Goal: Task Accomplishment & Management: Use online tool/utility

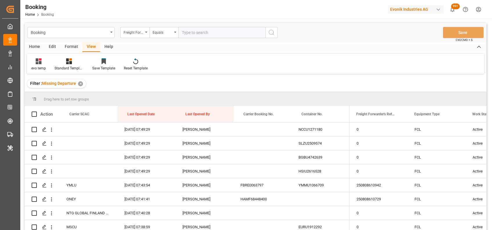
click at [67, 44] on div "Format" at bounding box center [71, 47] width 22 height 10
click at [38, 63] on icon at bounding box center [39, 61] width 5 height 6
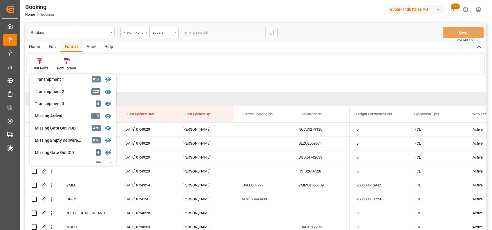
scroll to position [198, 0]
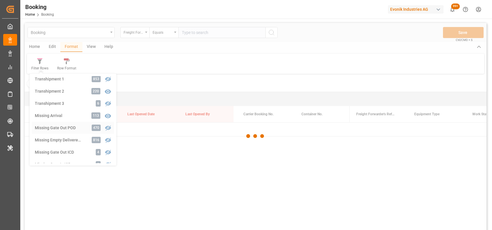
click at [56, 128] on div "Booking Freight Forwarder's Reference No. Equals Save Ctrl/CMD + S Home Edit Fo…" at bounding box center [256, 134] width 462 height 222
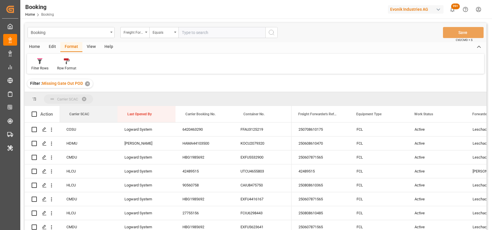
drag, startPoint x: 72, startPoint y: 115, endPoint x: 66, endPoint y: 97, distance: 18.9
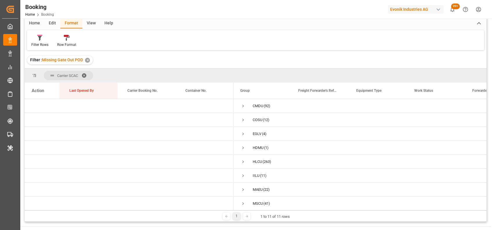
scroll to position [57, 0]
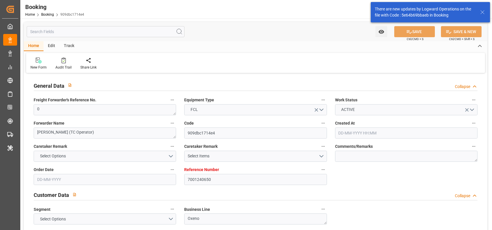
type input "7001240650"
type input "9757864"
type input "EUNWC"
type input "KRPUS"
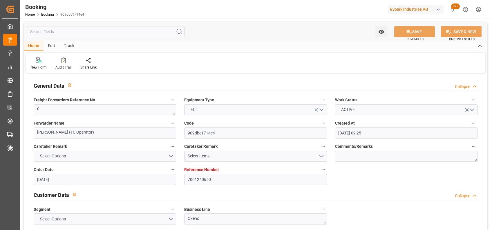
type input "05-08-2025 09:25"
type input "[DATE]"
type input "10-10-2025"
type input "[DATE]"
type input "27-08-2025 00:00"
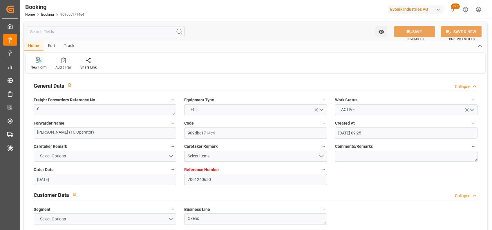
type input "04-09-2025 00:00"
type input "29-08-2025 00:00"
type input "22-10-2025 00:00"
type input "13-10-2025 00:00"
type input "[DATE]"
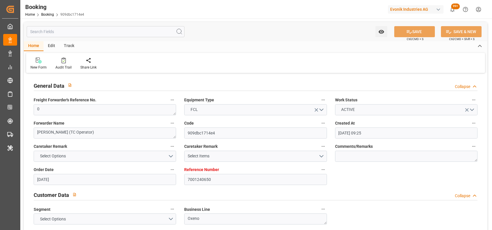
type input "04-09-2025 07:49"
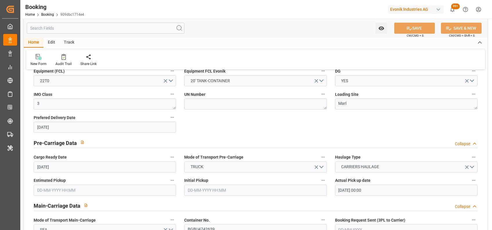
scroll to position [231, 0]
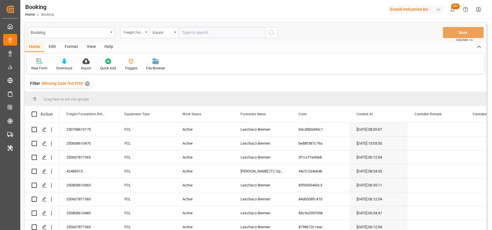
click at [70, 44] on div "Format" at bounding box center [71, 47] width 22 height 10
click at [42, 67] on div "Filter Rows" at bounding box center [39, 68] width 17 height 5
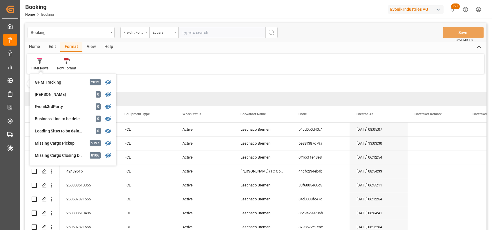
click at [88, 48] on div "View" at bounding box center [91, 47] width 18 height 10
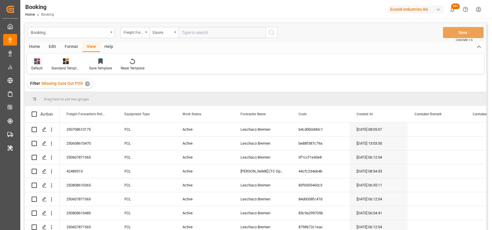
click at [38, 67] on div "Default" at bounding box center [36, 68] width 11 height 5
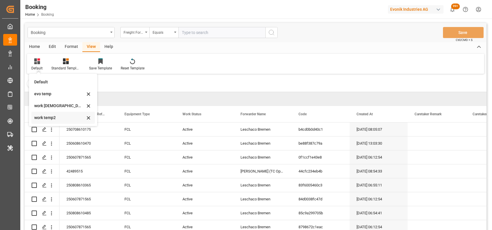
click at [43, 117] on div "work temp2" at bounding box center [59, 118] width 51 height 6
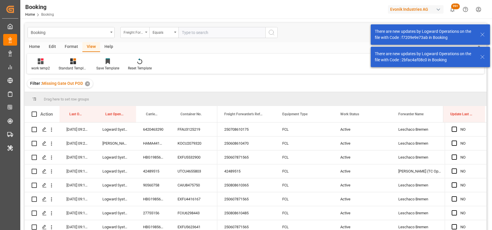
click at [145, 30] on div "Freight Forwarder's Reference No." at bounding box center [134, 32] width 29 height 11
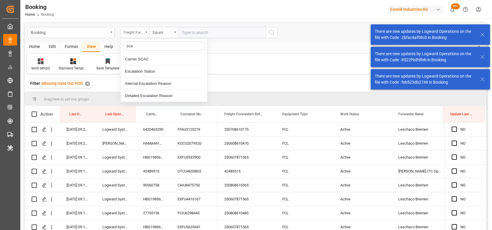
type input "scac"
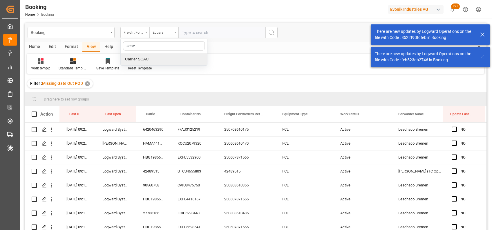
click at [144, 58] on div "Carrier SCAC" at bounding box center [164, 59] width 86 height 12
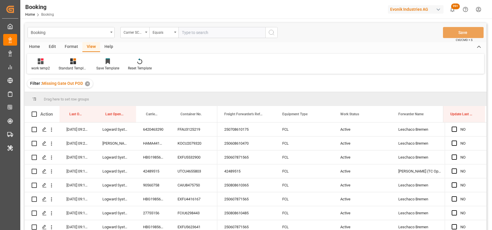
click at [219, 34] on input "text" at bounding box center [221, 32] width 87 height 11
type input "cmdu"
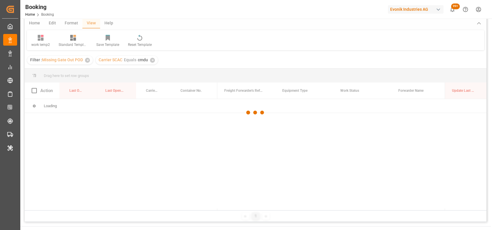
scroll to position [26, 0]
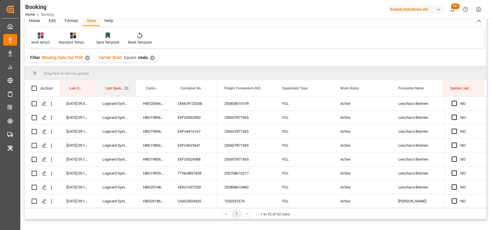
drag, startPoint x: 135, startPoint y: 87, endPoint x: 122, endPoint y: 87, distance: 12.5
click at [135, 87] on div at bounding box center [136, 88] width 2 height 16
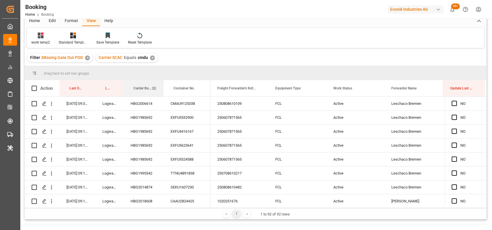
drag, startPoint x: 157, startPoint y: 82, endPoint x: 163, endPoint y: 82, distance: 6.1
click at [163, 82] on div at bounding box center [164, 88] width 2 height 16
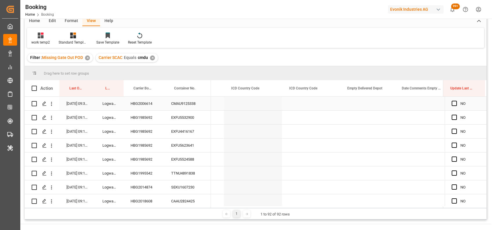
scroll to position [0, 0]
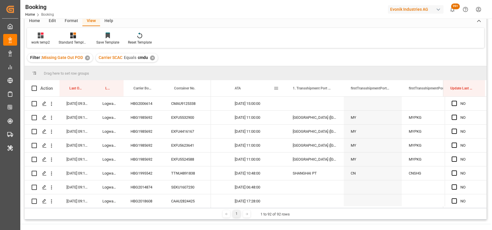
click at [275, 88] on span at bounding box center [276, 88] width 5 height 5
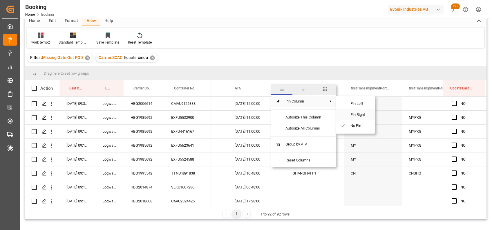
click at [353, 113] on span "Pin Right" at bounding box center [358, 114] width 24 height 11
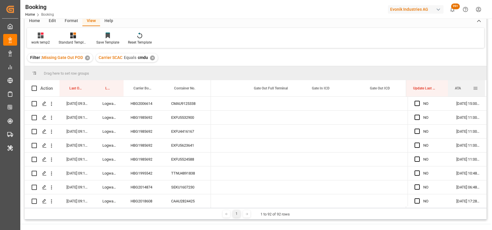
drag, startPoint x: 427, startPoint y: 82, endPoint x: 448, endPoint y: 81, distance: 20.9
click at [448, 81] on div at bounding box center [448, 88] width 2 height 16
click at [156, 106] on div "HBG2006614" at bounding box center [144, 104] width 41 height 14
click at [415, 103] on span "Press SPACE to select this row." at bounding box center [417, 103] width 5 height 5
click at [419, 101] on input "Press SPACE to select this row." at bounding box center [419, 101] width 0 height 0
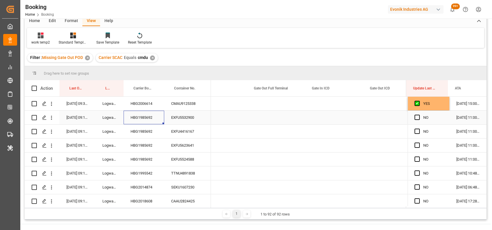
click at [146, 119] on div "HBG1985692" at bounding box center [144, 118] width 41 height 14
click at [415, 118] on span "Press SPACE to select this row." at bounding box center [417, 117] width 5 height 5
click at [419, 115] on input "Press SPACE to select this row." at bounding box center [419, 115] width 0 height 0
drag, startPoint x: 447, startPoint y: 122, endPoint x: 444, endPoint y: 170, distance: 47.7
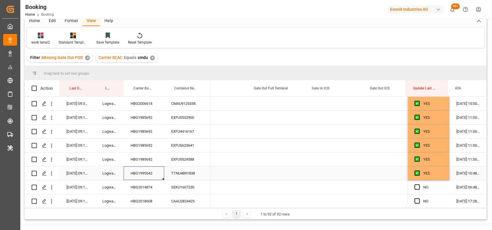
click at [138, 169] on div "HBG1995542" at bounding box center [144, 173] width 41 height 14
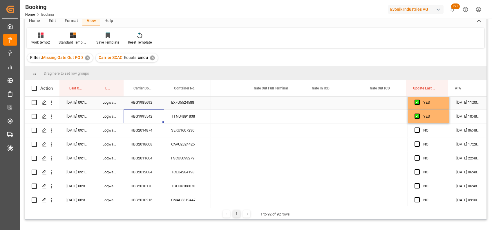
scroll to position [57, 0]
click at [143, 129] on div "HBG2014874" at bounding box center [144, 130] width 41 height 14
click at [411, 128] on div "NO" at bounding box center [429, 130] width 42 height 14
click at [415, 129] on span "Press SPACE to select this row." at bounding box center [417, 129] width 5 height 5
click at [419, 127] on input "Press SPACE to select this row." at bounding box center [419, 127] width 0 height 0
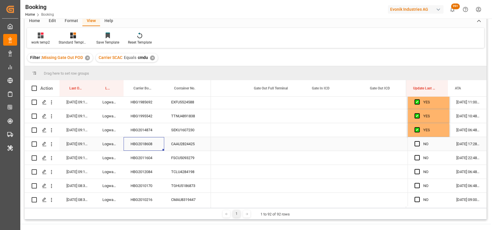
click at [155, 143] on div "HBG2018608" at bounding box center [144, 144] width 41 height 14
click at [415, 145] on span "Press SPACE to select this row." at bounding box center [417, 143] width 5 height 5
click at [419, 141] on input "Press SPACE to select this row." at bounding box center [419, 141] width 0 height 0
click at [147, 158] on div "HBG2011604" at bounding box center [144, 158] width 41 height 14
drag, startPoint x: 414, startPoint y: 156, endPoint x: 288, endPoint y: 188, distance: 129.8
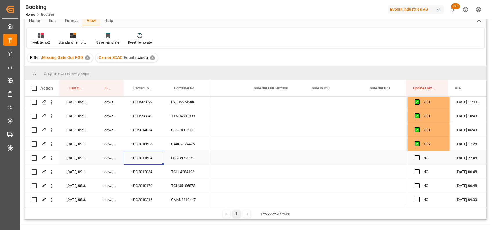
click at [415, 156] on span "Press SPACE to select this row." at bounding box center [417, 157] width 5 height 5
click at [419, 155] on input "Press SPACE to select this row." at bounding box center [419, 155] width 0 height 0
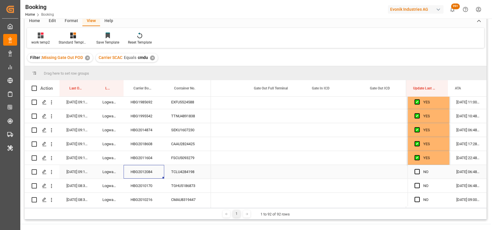
click at [138, 175] on div "HBG2012084" at bounding box center [144, 172] width 41 height 14
click at [416, 170] on span "Press SPACE to select this row." at bounding box center [417, 171] width 5 height 5
click at [419, 169] on input "Press SPACE to select this row." at bounding box center [419, 169] width 0 height 0
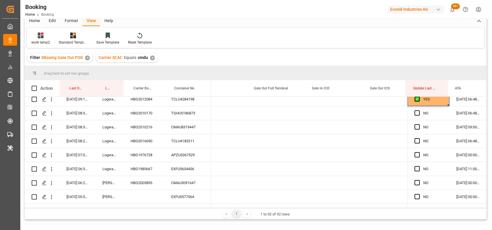
scroll to position [130, 0]
click at [145, 111] on div "HBG2010170" at bounding box center [144, 113] width 41 height 14
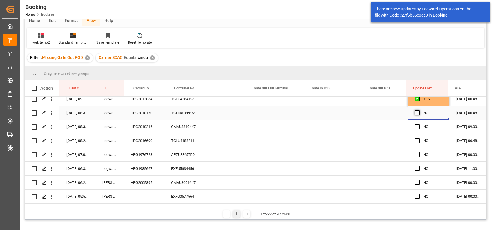
click at [416, 111] on span "Press SPACE to select this row." at bounding box center [417, 112] width 5 height 5
click at [419, 110] on input "Press SPACE to select this row." at bounding box center [419, 110] width 0 height 0
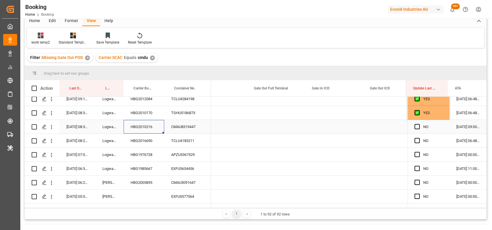
click at [148, 129] on div "HBG2010216" at bounding box center [144, 127] width 41 height 14
click at [418, 125] on span "Press SPACE to select this row." at bounding box center [417, 126] width 5 height 5
click at [419, 124] on input "Press SPACE to select this row." at bounding box center [419, 124] width 0 height 0
click at [418, 125] on span "Press SPACE to select this row." at bounding box center [417, 126] width 5 height 5
click at [419, 124] on input "Press SPACE to select this row." at bounding box center [419, 124] width 0 height 0
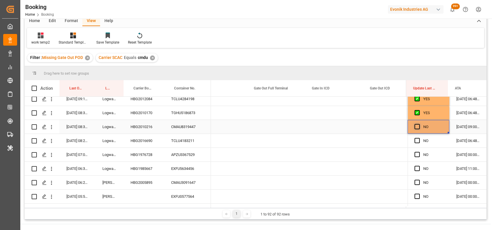
click at [418, 125] on span "Press SPACE to select this row." at bounding box center [417, 126] width 5 height 5
click at [419, 124] on input "Press SPACE to select this row." at bounding box center [419, 124] width 0 height 0
click at [131, 139] on div "HBG2016690" at bounding box center [144, 141] width 41 height 14
click at [416, 140] on span "Press SPACE to select this row." at bounding box center [417, 140] width 5 height 5
click at [419, 138] on input "Press SPACE to select this row." at bounding box center [419, 138] width 0 height 0
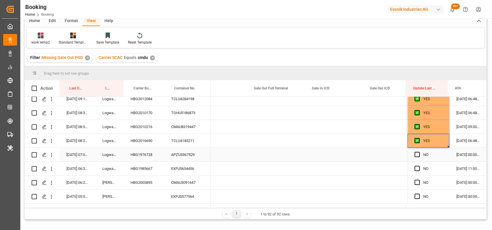
click at [195, 156] on div "APZU3367529" at bounding box center [187, 155] width 47 height 14
click at [415, 158] on div "Press SPACE to select this row." at bounding box center [419, 154] width 9 height 13
click at [415, 167] on span "Press SPACE to select this row." at bounding box center [417, 168] width 5 height 5
click at [419, 166] on input "Press SPACE to select this row." at bounding box center [419, 166] width 0 height 0
click at [415, 151] on div "Press SPACE to select this row." at bounding box center [419, 154] width 9 height 13
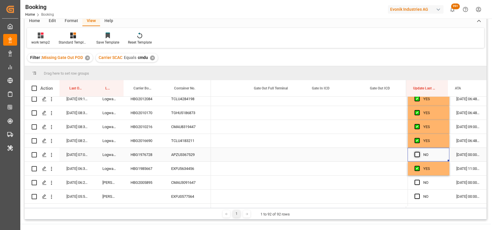
click at [416, 153] on span "Press SPACE to select this row." at bounding box center [417, 154] width 5 height 5
click at [419, 152] on input "Press SPACE to select this row." at bounding box center [419, 152] width 0 height 0
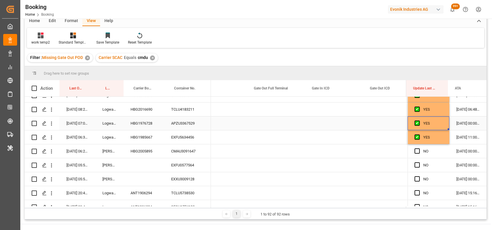
scroll to position [162, 0]
drag, startPoint x: 181, startPoint y: 156, endPoint x: 186, endPoint y: 149, distance: 8.5
click at [186, 149] on div "CMAU3091647" at bounding box center [187, 151] width 47 height 14
click at [416, 151] on span "Press SPACE to select this row." at bounding box center [417, 150] width 5 height 5
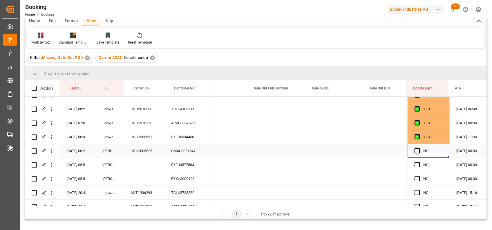
click at [419, 148] on input "Press SPACE to select this row." at bounding box center [419, 148] width 0 height 0
click at [415, 162] on span "Press SPACE to select this row." at bounding box center [417, 164] width 5 height 5
click at [419, 162] on input "Press SPACE to select this row." at bounding box center [419, 162] width 0 height 0
click at [416, 165] on span "Press SPACE to select this row." at bounding box center [417, 164] width 5 height 5
click at [419, 162] on input "Press SPACE to select this row." at bounding box center [419, 162] width 0 height 0
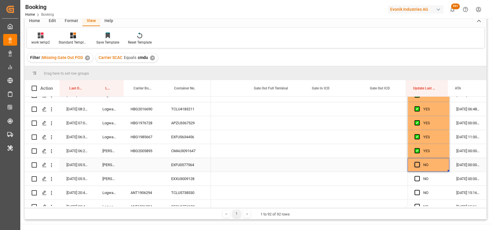
click at [416, 165] on span "Press SPACE to select this row." at bounding box center [417, 164] width 5 height 5
click at [419, 162] on input "Press SPACE to select this row." at bounding box center [419, 162] width 0 height 0
click at [415, 179] on span "Press SPACE to select this row." at bounding box center [417, 178] width 5 height 5
click at [419, 176] on input "Press SPACE to select this row." at bounding box center [419, 176] width 0 height 0
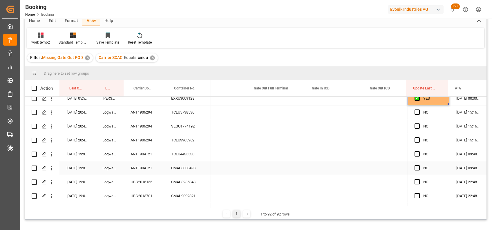
scroll to position [243, 0]
click at [148, 109] on div "ANT1906294" at bounding box center [144, 111] width 41 height 14
click at [416, 112] on span "Press SPACE to select this row." at bounding box center [417, 111] width 5 height 5
click at [419, 109] on input "Press SPACE to select this row." at bounding box center [419, 109] width 0 height 0
click at [416, 124] on span "Press SPACE to select this row." at bounding box center [417, 124] width 5 height 5
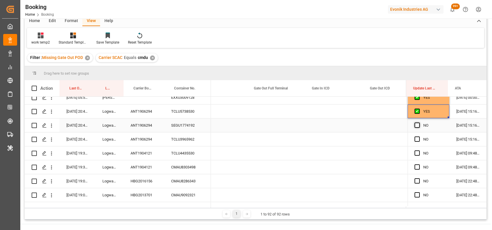
click at [419, 122] on input "Press SPACE to select this row." at bounding box center [419, 122] width 0 height 0
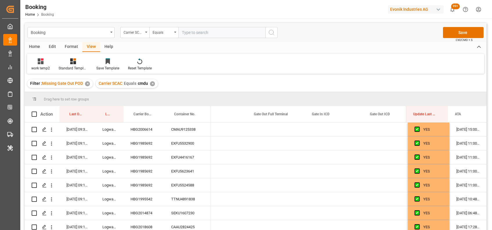
scroll to position [0, 7288]
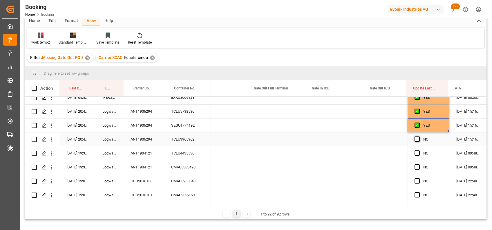
click at [415, 138] on span "Press SPACE to select this row." at bounding box center [417, 138] width 5 height 5
click at [419, 136] on input "Press SPACE to select this row." at bounding box center [419, 136] width 0 height 0
click at [151, 150] on div "ANT1904121" at bounding box center [144, 153] width 41 height 14
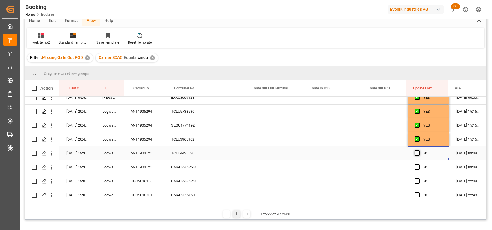
click at [416, 151] on span "Press SPACE to select this row." at bounding box center [417, 152] width 5 height 5
click at [419, 150] on input "Press SPACE to select this row." at bounding box center [419, 150] width 0 height 0
click at [417, 165] on span "Press SPACE to select this row." at bounding box center [417, 166] width 5 height 5
click at [419, 164] on input "Press SPACE to select this row." at bounding box center [419, 164] width 0 height 0
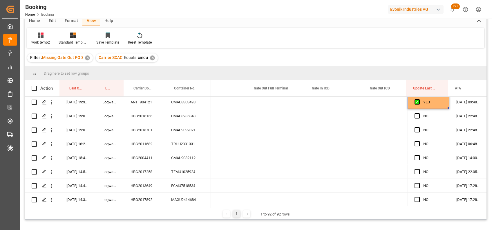
scroll to position [308, 0]
click at [143, 114] on div "HBG2016156" at bounding box center [144, 116] width 41 height 14
click at [415, 116] on span "Press SPACE to select this row." at bounding box center [417, 115] width 5 height 5
click at [419, 113] on input "Press SPACE to select this row." at bounding box center [419, 113] width 0 height 0
click at [415, 130] on span "Press SPACE to select this row." at bounding box center [417, 129] width 5 height 5
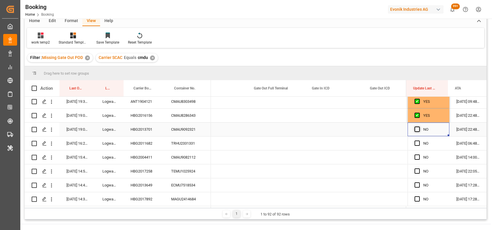
click at [419, 127] on input "Press SPACE to select this row." at bounding box center [419, 127] width 0 height 0
click at [134, 129] on div "HBG2013701" at bounding box center [144, 129] width 41 height 14
click at [144, 143] on div "HBG2011682" at bounding box center [144, 143] width 41 height 14
click at [416, 144] on span "Press SPACE to select this row." at bounding box center [417, 142] width 5 height 5
click at [419, 140] on input "Press SPACE to select this row." at bounding box center [419, 140] width 0 height 0
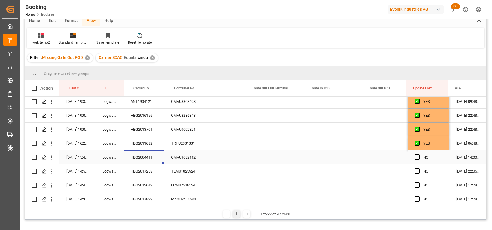
click at [138, 160] on div "HBG2004411" at bounding box center [144, 157] width 41 height 14
click at [416, 157] on span "Press SPACE to select this row." at bounding box center [417, 156] width 5 height 5
click at [419, 154] on input "Press SPACE to select this row." at bounding box center [419, 154] width 0 height 0
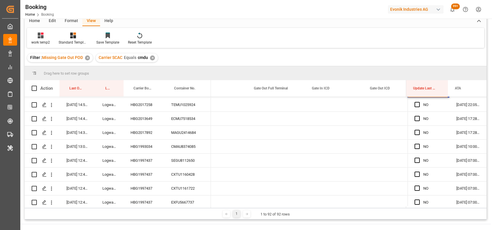
scroll to position [376, 0]
click at [138, 107] on div "HBG2017258" at bounding box center [144, 104] width 41 height 14
click at [415, 102] on span "Press SPACE to select this row." at bounding box center [417, 103] width 5 height 5
click at [419, 101] on input "Press SPACE to select this row." at bounding box center [419, 101] width 0 height 0
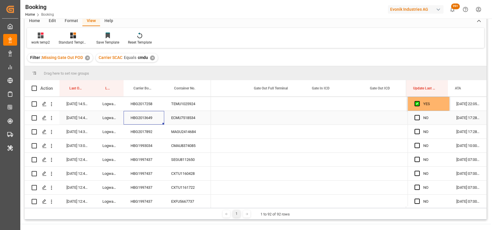
click at [143, 117] on div "HBG2013649" at bounding box center [144, 118] width 41 height 14
click at [415, 117] on span "Press SPACE to select this row." at bounding box center [417, 117] width 5 height 5
click at [419, 115] on input "Press SPACE to select this row." at bounding box center [419, 115] width 0 height 0
click at [147, 131] on div "HBG2017892" at bounding box center [144, 132] width 41 height 14
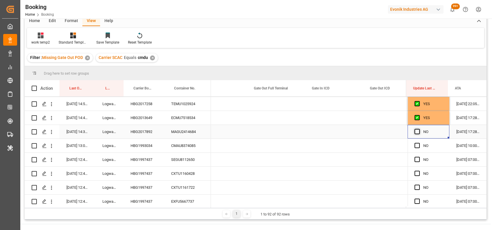
click at [415, 130] on span "Press SPACE to select this row." at bounding box center [417, 131] width 5 height 5
click at [419, 129] on input "Press SPACE to select this row." at bounding box center [419, 129] width 0 height 0
click at [186, 149] on div "CMAU8374085" at bounding box center [187, 146] width 47 height 14
click at [415, 146] on span "Press SPACE to select this row." at bounding box center [417, 145] width 5 height 5
click at [419, 143] on input "Press SPACE to select this row." at bounding box center [419, 143] width 0 height 0
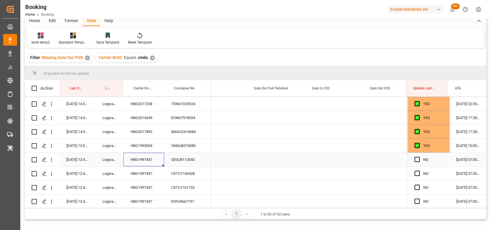
click at [154, 161] on div "HBG1997437" at bounding box center [144, 160] width 41 height 14
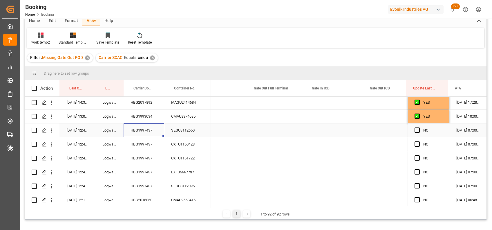
scroll to position [405, 0]
click at [415, 131] on span "Press SPACE to select this row." at bounding box center [417, 129] width 5 height 5
click at [419, 127] on input "Press SPACE to select this row." at bounding box center [419, 127] width 0 height 0
drag, startPoint x: 446, startPoint y: 135, endPoint x: 446, endPoint y: 187, distance: 52.2
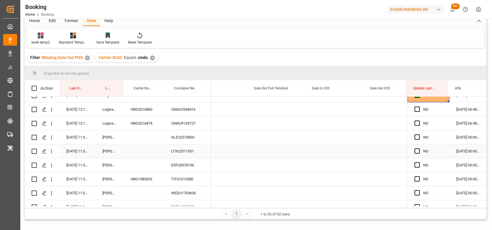
scroll to position [497, 0]
click at [195, 111] on div "CMAU2568416" at bounding box center [187, 109] width 47 height 14
click at [415, 109] on span "Press SPACE to select this row." at bounding box center [417, 108] width 5 height 5
click at [419, 106] on input "Press SPACE to select this row." at bounding box center [419, 106] width 0 height 0
click at [418, 123] on span "Press SPACE to select this row." at bounding box center [417, 122] width 5 height 5
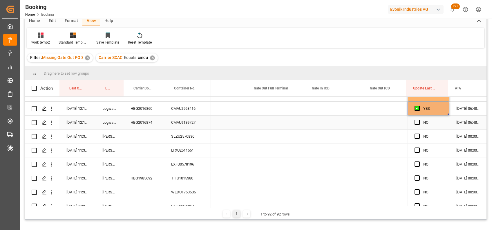
click at [419, 120] on input "Press SPACE to select this row." at bounding box center [419, 120] width 0 height 0
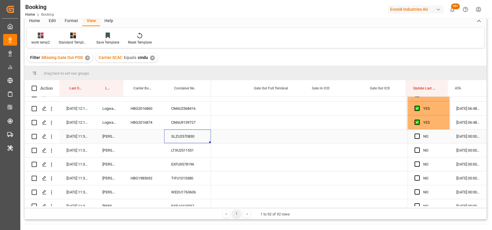
click at [177, 136] on div "SLZU2570830" at bounding box center [187, 136] width 47 height 14
click at [412, 136] on div "NO" at bounding box center [429, 136] width 42 height 14
click at [415, 135] on span "Press SPACE to select this row." at bounding box center [417, 135] width 5 height 5
click at [419, 133] on input "Press SPACE to select this row." at bounding box center [419, 133] width 0 height 0
drag, startPoint x: 446, startPoint y: 143, endPoint x: 446, endPoint y: 191, distance: 47.9
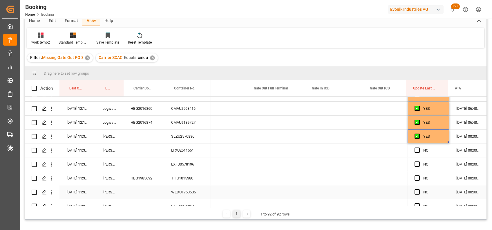
click at [192, 151] on div "LTXU2511551" at bounding box center [187, 150] width 47 height 14
click at [416, 150] on span "Press SPACE to select this row." at bounding box center [417, 149] width 5 height 5
click at [419, 147] on input "Press SPACE to select this row." at bounding box center [419, 147] width 0 height 0
click at [415, 161] on div "Press SPACE to select this row." at bounding box center [419, 164] width 9 height 13
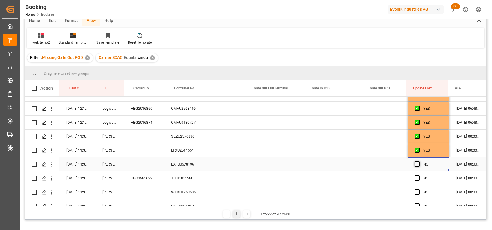
click at [415, 166] on span "Press SPACE to select this row." at bounding box center [417, 163] width 5 height 5
click at [419, 161] on input "Press SPACE to select this row." at bounding box center [419, 161] width 0 height 0
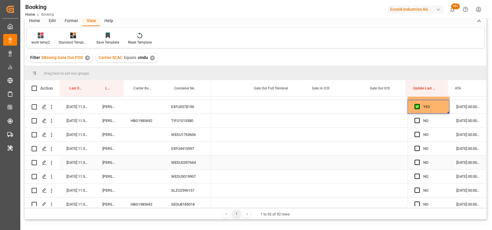
scroll to position [555, 0]
click at [178, 118] on div "TIFU1015380" at bounding box center [187, 120] width 47 height 14
click at [415, 121] on span "Press SPACE to select this row." at bounding box center [417, 119] width 5 height 5
click at [419, 117] on input "Press SPACE to select this row." at bounding box center [419, 117] width 0 height 0
drag, startPoint x: 447, startPoint y: 124, endPoint x: 445, endPoint y: 193, distance: 68.8
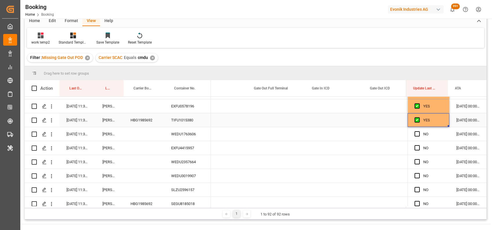
click at [445, 193] on div "YES 28-08-2025 15:00:00 YES 08-08-2025 11:00:00 YES 08-08-2025 11:00:00 YES 08-…" at bounding box center [447, 183] width 79 height 1282
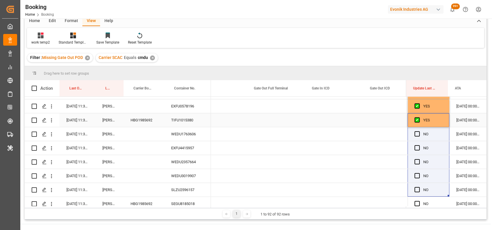
click at [428, 124] on div "YES" at bounding box center [432, 119] width 19 height 13
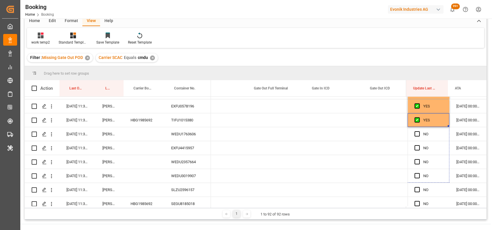
drag, startPoint x: 447, startPoint y: 125, endPoint x: 450, endPoint y: 221, distance: 95.5
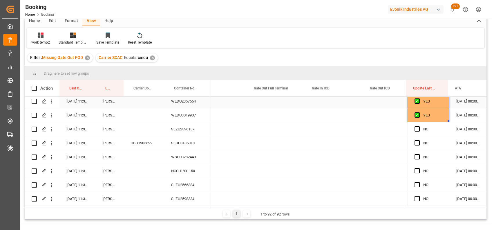
scroll to position [616, 0]
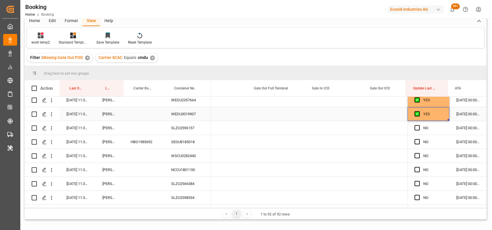
drag, startPoint x: 446, startPoint y: 118, endPoint x: 446, endPoint y: 200, distance: 81.6
click at [446, 200] on div "YES 28-08-2025 15:00:00 YES 08-08-2025 11:00:00 YES 08-08-2025 11:00:00 YES 08-…" at bounding box center [447, 121] width 79 height 1282
drag, startPoint x: 427, startPoint y: 123, endPoint x: 422, endPoint y: 119, distance: 6.6
click at [426, 120] on div "YES 28-08-2025 15:00:00 YES 08-08-2025 11:00:00 YES 08-08-2025 11:00:00 YES 08-…" at bounding box center [447, 121] width 79 height 1282
click at [416, 127] on span "Press SPACE to select this row." at bounding box center [417, 127] width 5 height 5
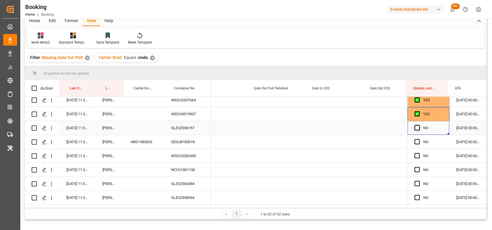
click at [419, 125] on input "Press SPACE to select this row." at bounding box center [419, 125] width 0 height 0
drag, startPoint x: 446, startPoint y: 133, endPoint x: 446, endPoint y: 202, distance: 68.2
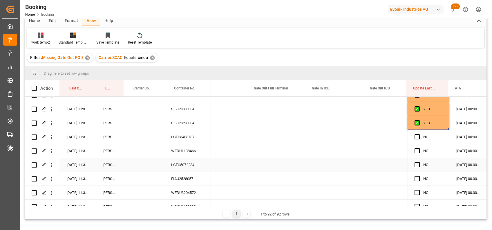
scroll to position [692, 0]
drag, startPoint x: 446, startPoint y: 127, endPoint x: 443, endPoint y: 204, distance: 77.3
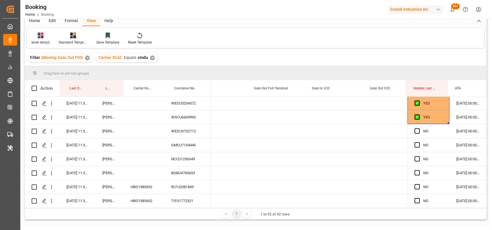
scroll to position [789, 0]
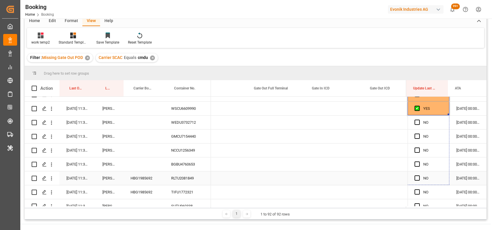
drag, startPoint x: 446, startPoint y: 114, endPoint x: 450, endPoint y: 200, distance: 85.4
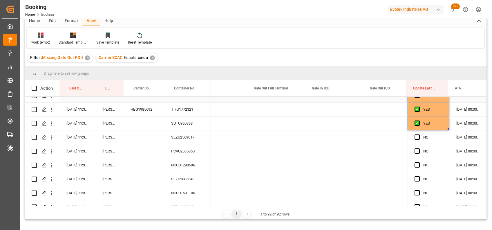
scroll to position [876, 0]
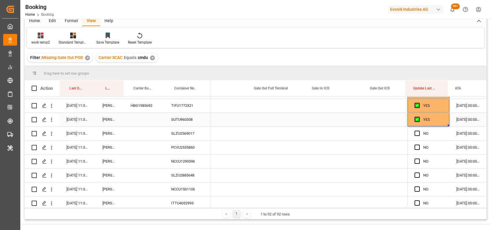
drag, startPoint x: 446, startPoint y: 125, endPoint x: 450, endPoint y: 222, distance: 97.3
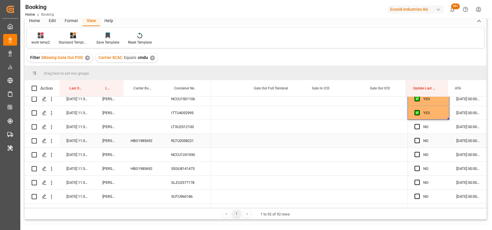
scroll to position [969, 0]
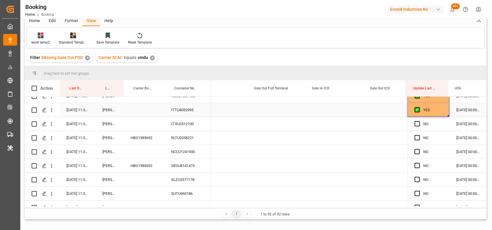
drag, startPoint x: 447, startPoint y: 115, endPoint x: 447, endPoint y: 241, distance: 126.2
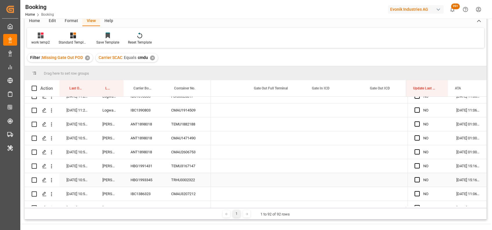
scroll to position [1174, 0]
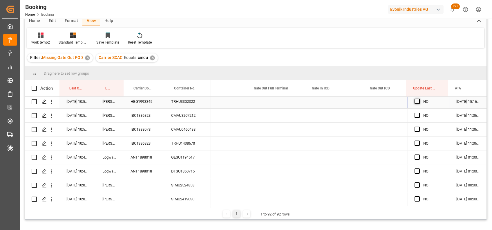
click at [415, 99] on span "Press SPACE to select this row." at bounding box center [417, 101] width 5 height 5
click at [419, 99] on input "Press SPACE to select this row." at bounding box center [419, 99] width 0 height 0
click at [186, 97] on div "TRHU3302322" at bounding box center [187, 102] width 47 height 14
click at [417, 113] on span "Press SPACE to select this row." at bounding box center [417, 115] width 5 height 5
click at [419, 113] on input "Press SPACE to select this row." at bounding box center [419, 113] width 0 height 0
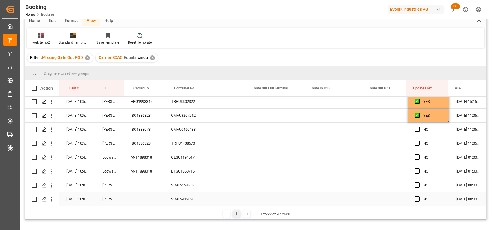
drag, startPoint x: 447, startPoint y: 119, endPoint x: 445, endPoint y: 203, distance: 84.8
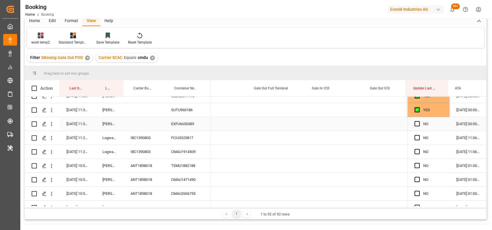
scroll to position [1049, 0]
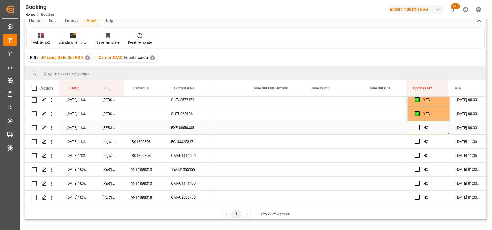
click at [416, 124] on div "Press SPACE to select this row." at bounding box center [419, 127] width 9 height 13
click at [416, 127] on span "Press SPACE to select this row." at bounding box center [417, 127] width 5 height 5
click at [419, 125] on input "Press SPACE to select this row." at bounding box center [419, 125] width 0 height 0
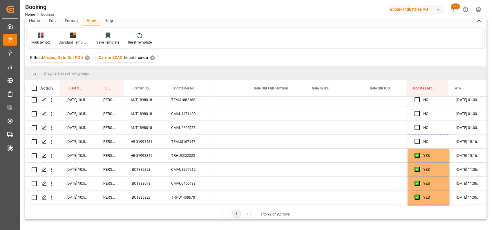
scroll to position [1130, 0]
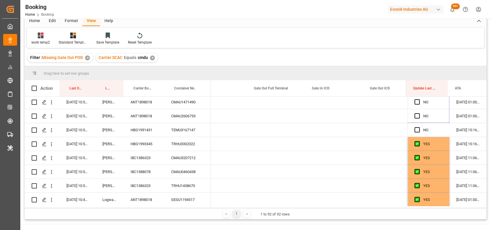
drag, startPoint x: 447, startPoint y: 132, endPoint x: 430, endPoint y: 191, distance: 61.1
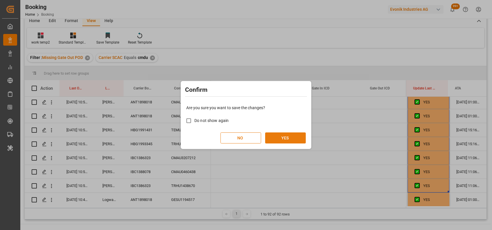
click at [279, 135] on button "YES" at bounding box center [285, 137] width 41 height 11
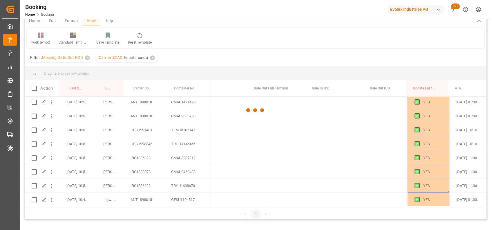
scroll to position [1023, 0]
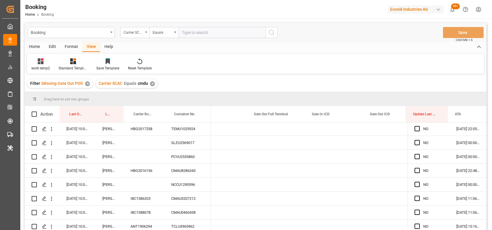
click at [152, 83] on div "✕" at bounding box center [152, 83] width 5 height 5
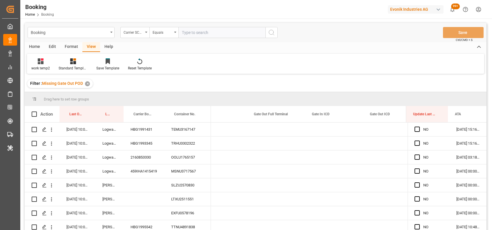
click at [195, 33] on input "text" at bounding box center [221, 32] width 87 height 11
type input "hlcu"
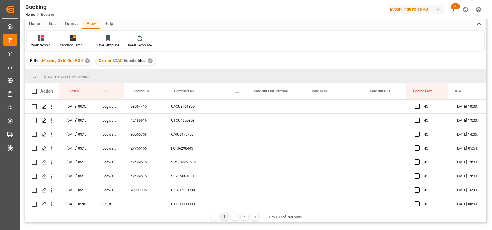
scroll to position [23, 0]
click at [186, 108] on div "UACU3761850" at bounding box center [187, 106] width 47 height 14
click at [418, 105] on span "Press SPACE to select this row." at bounding box center [417, 105] width 5 height 5
click at [419, 103] on input "Press SPACE to select this row." at bounding box center [419, 103] width 0 height 0
click at [179, 121] on div "UTCU4655803" at bounding box center [187, 120] width 47 height 14
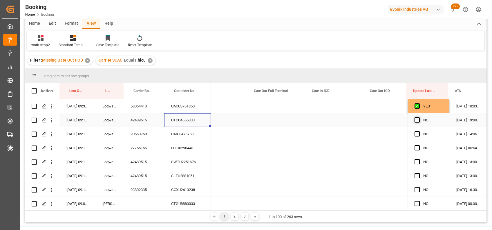
click at [415, 121] on span "Press SPACE to select this row." at bounding box center [417, 119] width 5 height 5
click at [419, 117] on input "Press SPACE to select this row." at bounding box center [419, 117] width 0 height 0
drag, startPoint x: 447, startPoint y: 125, endPoint x: 450, endPoint y: 209, distance: 83.6
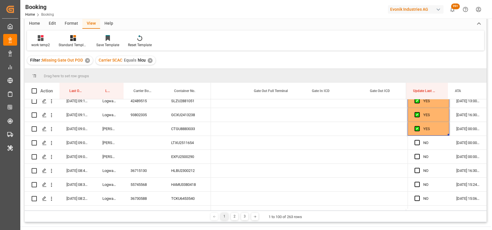
scroll to position [78, 0]
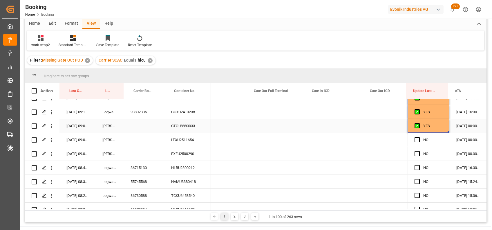
drag, startPoint x: 446, startPoint y: 130, endPoint x: 447, endPoint y: 135, distance: 5.6
click at [445, 125] on div "YES" at bounding box center [429, 126] width 42 height 14
drag, startPoint x: 446, startPoint y: 132, endPoint x: 458, endPoint y: 208, distance: 76.3
click at [458, 208] on div "04-09-2025 09:39:02 Logward System 58064410 UACU3761850 04-09-2025 09:18:29 Log…" at bounding box center [256, 153] width 462 height 109
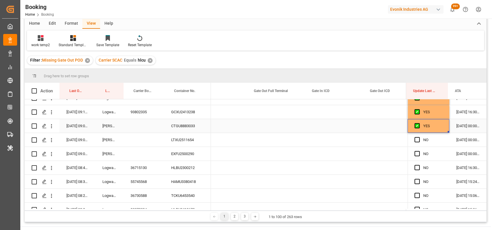
click at [425, 127] on div "YES" at bounding box center [432, 125] width 19 height 13
drag, startPoint x: 447, startPoint y: 132, endPoint x: 457, endPoint y: 194, distance: 61.9
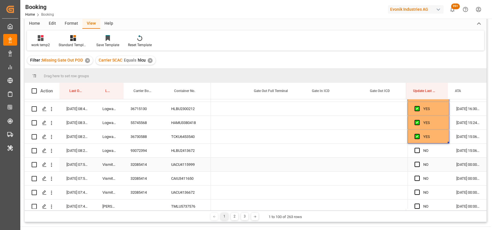
scroll to position [137, 0]
drag, startPoint x: 447, startPoint y: 141, endPoint x: 454, endPoint y: 218, distance: 76.7
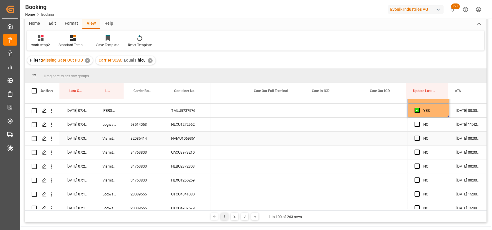
scroll to position [234, 0]
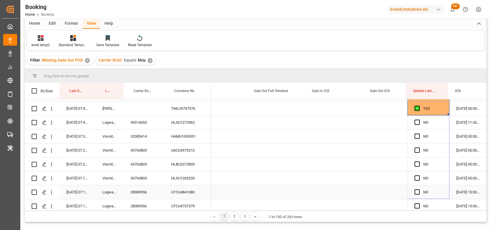
drag, startPoint x: 446, startPoint y: 114, endPoint x: 462, endPoint y: 234, distance: 121.5
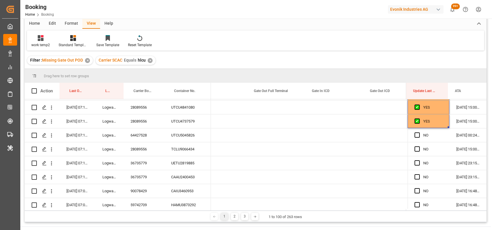
scroll to position [320, 0]
click at [447, 125] on div "YES" at bounding box center [429, 121] width 42 height 14
drag, startPoint x: 446, startPoint y: 126, endPoint x: 453, endPoint y: 210, distance: 84.1
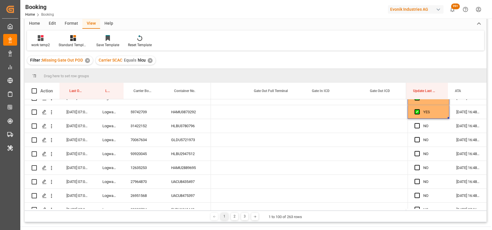
scroll to position [428, 0]
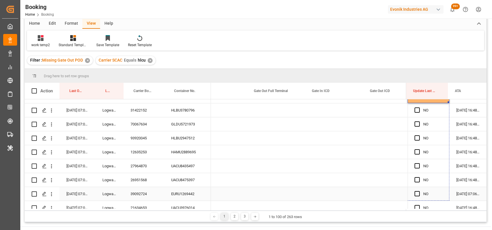
drag, startPoint x: 447, startPoint y: 102, endPoint x: 457, endPoint y: 193, distance: 91.4
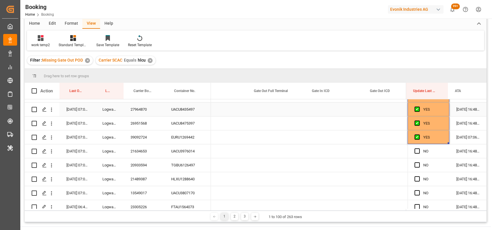
scroll to position [497, 0]
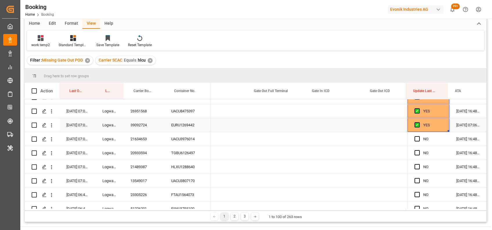
drag, startPoint x: 447, startPoint y: 131, endPoint x: 446, endPoint y: 203, distance: 72.0
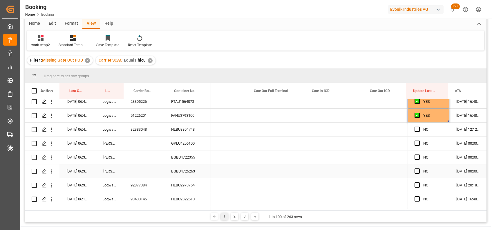
scroll to position [589, 0]
drag, startPoint x: 446, startPoint y: 121, endPoint x: 437, endPoint y: 217, distance: 96.2
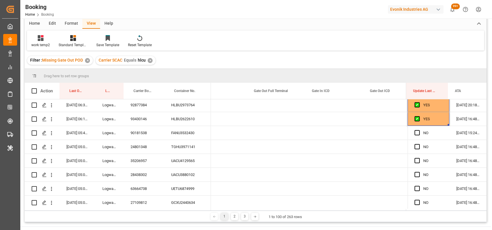
scroll to position [670, 0]
click at [185, 106] on div "HLBU2973764" at bounding box center [187, 105] width 47 height 14
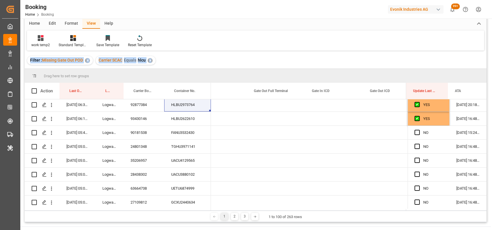
drag, startPoint x: 313, startPoint y: 49, endPoint x: 460, endPoint y: 81, distance: 150.2
click at [460, 81] on div "Booking Carrier SCAC Equals Save Ctrl/CMD + S Home Edit Format View Help work t…" at bounding box center [256, 111] width 462 height 222
click at [353, 84] on div "Gate In ICD" at bounding box center [334, 91] width 44 height 16
click at [320, 68] on div "Filter : Missing Gate Out POD ✕ Carrier SCAC Equals hlcu ✕" at bounding box center [256, 60] width 462 height 16
click at [418, 132] on span "Press SPACE to select this row." at bounding box center [417, 132] width 5 height 5
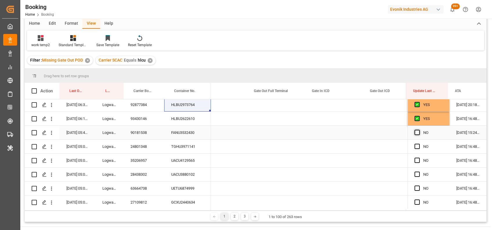
click at [419, 130] on input "Press SPACE to select this row." at bounding box center [419, 130] width 0 height 0
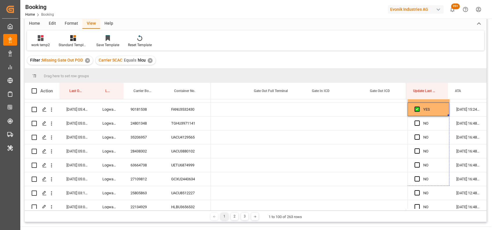
drag, startPoint x: 446, startPoint y: 138, endPoint x: 447, endPoint y: 209, distance: 71.1
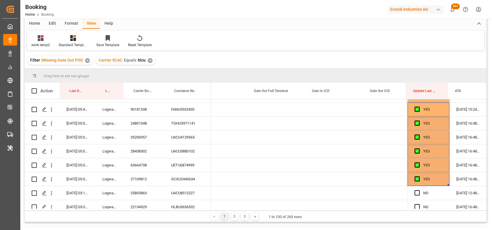
scroll to position [705, 0]
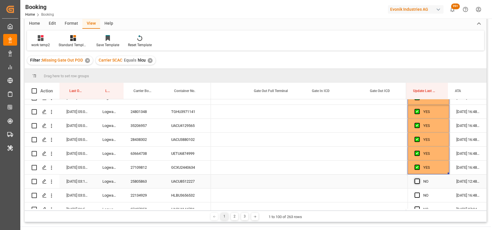
click at [416, 183] on span "Press SPACE to select this row." at bounding box center [417, 180] width 5 height 5
click at [419, 178] on input "Press SPACE to select this row." at bounding box center [419, 178] width 0 height 0
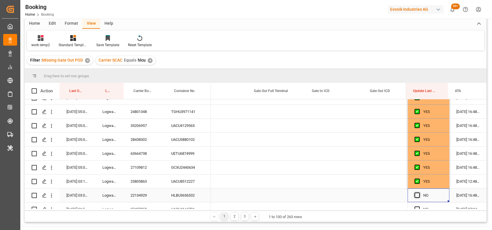
click at [416, 196] on span "Press SPACE to select this row." at bounding box center [417, 194] width 5 height 5
click at [419, 192] on input "Press SPACE to select this row." at bounding box center [419, 192] width 0 height 0
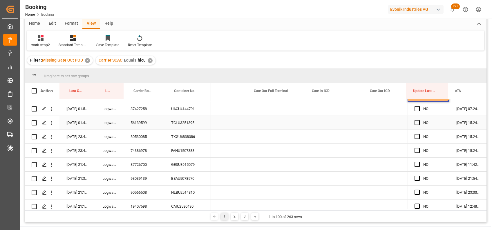
scroll to position [788, 0]
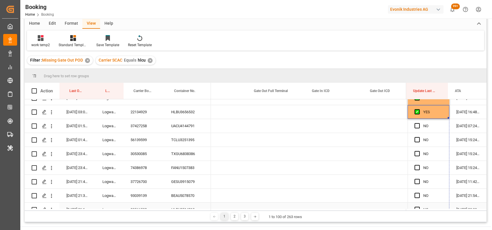
drag, startPoint x: 447, startPoint y: 118, endPoint x: 446, endPoint y: 203, distance: 84.7
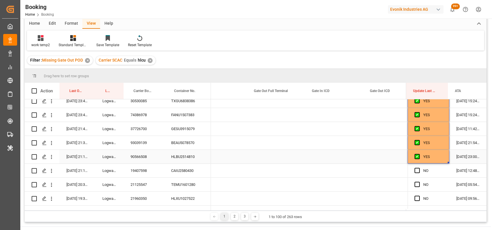
scroll to position [844, 0]
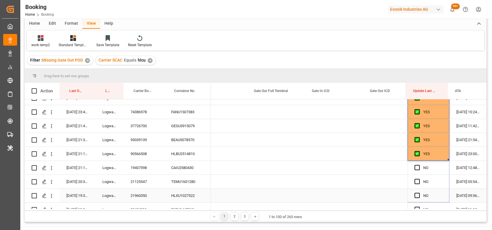
drag, startPoint x: 446, startPoint y: 159, endPoint x: 448, endPoint y: 212, distance: 52.9
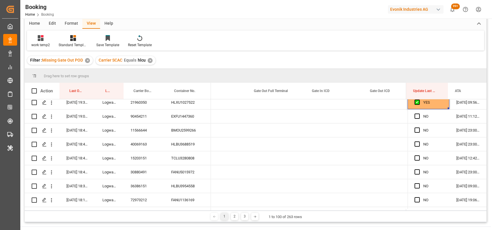
scroll to position [938, 0]
drag, startPoint x: 447, startPoint y: 107, endPoint x: 450, endPoint y: 220, distance: 112.9
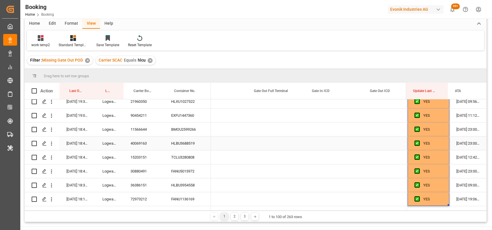
scroll to position [1008, 0]
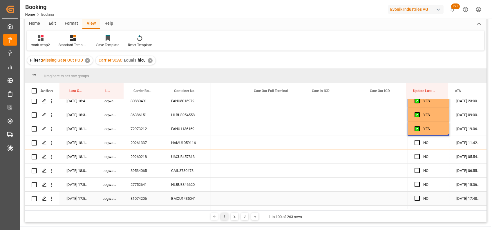
drag, startPoint x: 447, startPoint y: 134, endPoint x: 450, endPoint y: 220, distance: 85.7
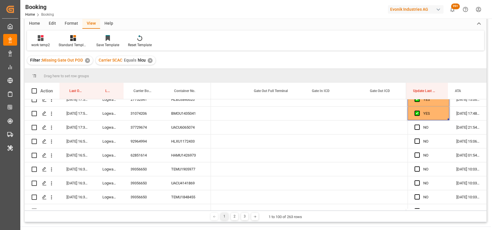
scroll to position [1094, 0]
drag, startPoint x: 446, startPoint y: 119, endPoint x: 445, endPoint y: 193, distance: 74.3
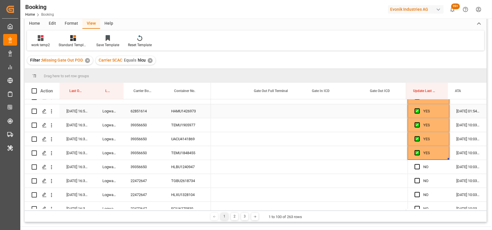
scroll to position [1138, 0]
drag, startPoint x: 447, startPoint y: 158, endPoint x: 426, endPoint y: 172, distance: 25.6
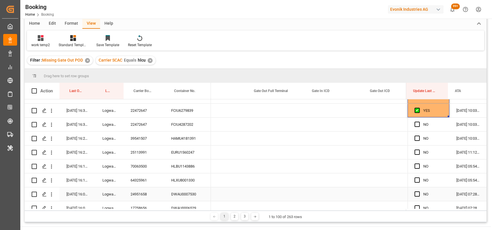
scroll to position [1235, 0]
click at [415, 122] on span "Press SPACE to select this row." at bounding box center [417, 124] width 5 height 5
click at [419, 122] on input "Press SPACE to select this row." at bounding box center [419, 122] width 0 height 0
drag, startPoint x: 446, startPoint y: 131, endPoint x: 442, endPoint y: 219, distance: 88.0
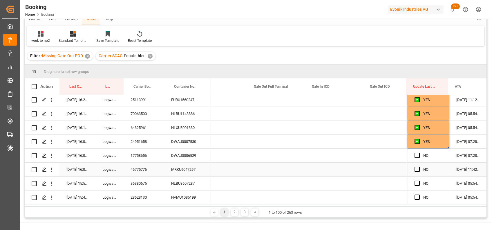
scroll to position [28, 0]
click at [416, 152] on span "Press SPACE to select this row." at bounding box center [417, 154] width 5 height 5
click at [419, 152] on input "Press SPACE to select this row." at bounding box center [419, 152] width 0 height 0
click at [416, 168] on span "Press SPACE to select this row." at bounding box center [417, 168] width 5 height 5
click at [419, 166] on input "Press SPACE to select this row." at bounding box center [419, 166] width 0 height 0
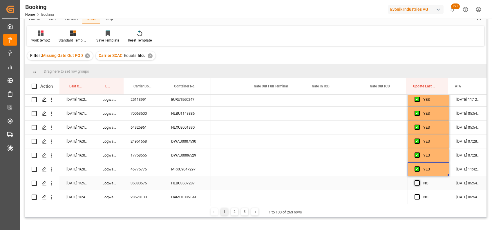
click at [416, 183] on span "Press SPACE to select this row." at bounding box center [417, 182] width 5 height 5
click at [419, 180] on input "Press SPACE to select this row." at bounding box center [419, 180] width 0 height 0
click at [415, 197] on span "Press SPACE to select this row." at bounding box center [417, 196] width 5 height 5
click at [419, 194] on input "Press SPACE to select this row." at bounding box center [419, 194] width 0 height 0
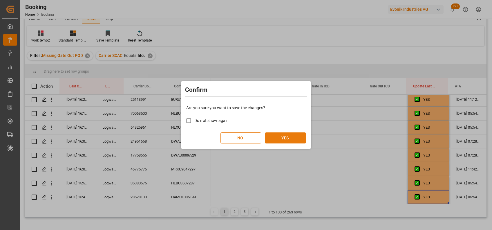
click at [293, 138] on button "YES" at bounding box center [285, 137] width 41 height 11
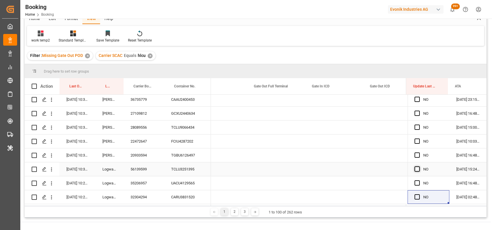
click at [416, 166] on span "Press SPACE to select this row." at bounding box center [417, 168] width 5 height 5
click at [419, 166] on input "Press SPACE to select this row." at bounding box center [419, 166] width 0 height 0
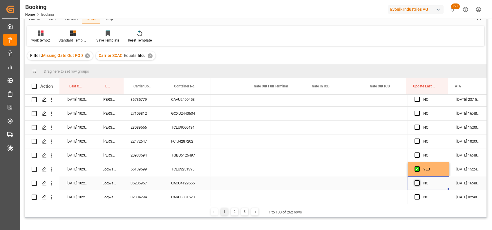
click at [415, 180] on span "Press SPACE to select this row." at bounding box center [417, 182] width 5 height 5
click at [419, 180] on input "Press SPACE to select this row." at bounding box center [419, 180] width 0 height 0
click at [415, 194] on span "Press SPACE to select this row." at bounding box center [417, 196] width 5 height 5
click at [419, 194] on input "Press SPACE to select this row." at bounding box center [419, 194] width 0 height 0
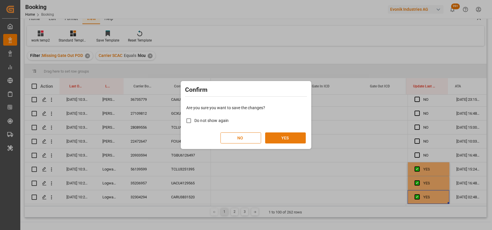
click at [275, 139] on button "YES" at bounding box center [285, 137] width 41 height 11
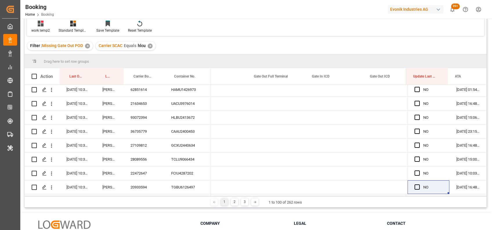
scroll to position [33, 0]
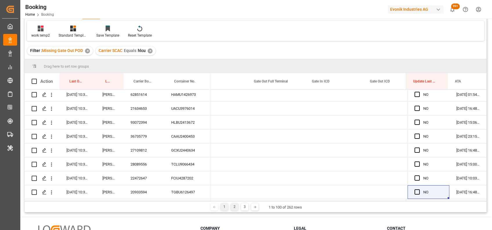
click at [237, 208] on div "2" at bounding box center [234, 206] width 7 height 7
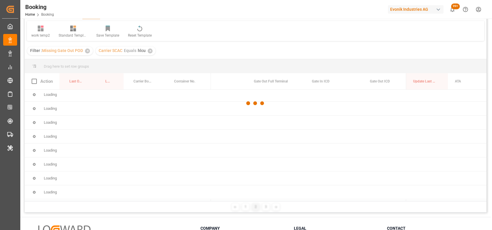
scroll to position [0, 0]
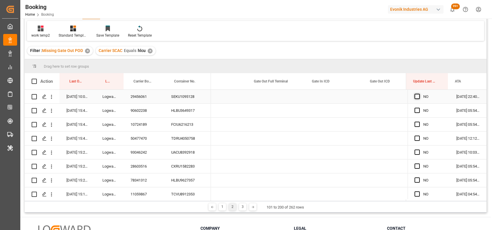
click at [416, 94] on span "Press SPACE to select this row." at bounding box center [417, 96] width 5 height 5
click at [419, 94] on input "Press SPACE to select this row." at bounding box center [419, 94] width 0 height 0
click at [415, 108] on span "Press SPACE to select this row." at bounding box center [417, 110] width 5 height 5
click at [419, 108] on input "Press SPACE to select this row." at bounding box center [419, 108] width 0 height 0
drag, startPoint x: 446, startPoint y: 115, endPoint x: 449, endPoint y: 207, distance: 91.5
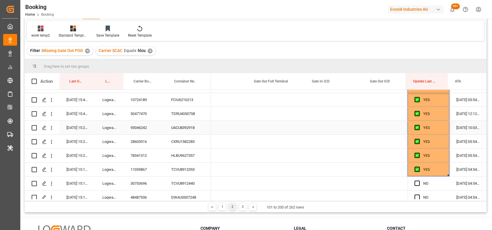
scroll to position [37, 0]
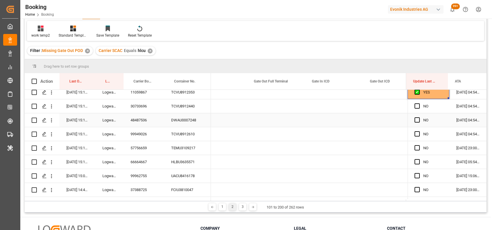
scroll to position [102, 0]
drag, startPoint x: 446, startPoint y: 98, endPoint x: 454, endPoint y: 201, distance: 103.9
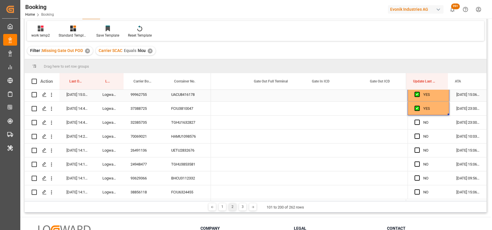
scroll to position [185, 0]
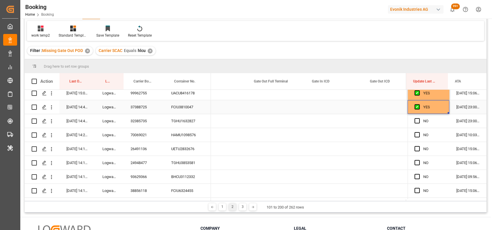
drag, startPoint x: 446, startPoint y: 110, endPoint x: 451, endPoint y: 182, distance: 72.4
click at [441, 111] on div "YES" at bounding box center [432, 106] width 19 height 13
drag, startPoint x: 447, startPoint y: 112, endPoint x: 450, endPoint y: 191, distance: 79.0
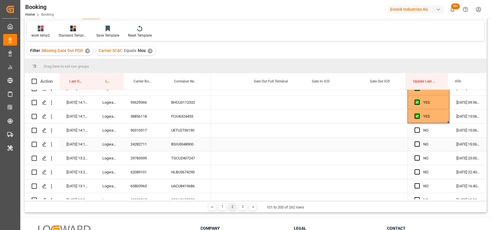
scroll to position [258, 0]
drag, startPoint x: 446, startPoint y: 122, endPoint x: 446, endPoint y: 194, distance: 72.0
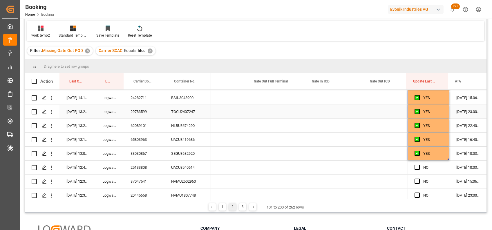
scroll to position [316, 0]
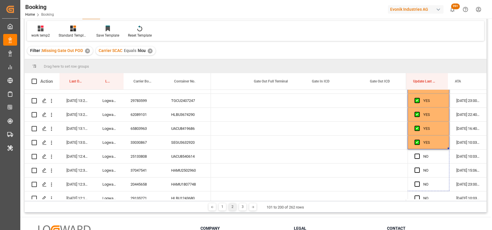
drag, startPoint x: 446, startPoint y: 147, endPoint x: 450, endPoint y: 219, distance: 71.8
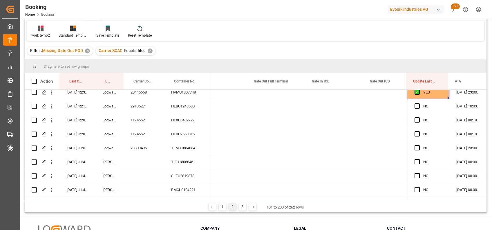
scroll to position [409, 0]
drag, startPoint x: 446, startPoint y: 97, endPoint x: 456, endPoint y: 210, distance: 113.0
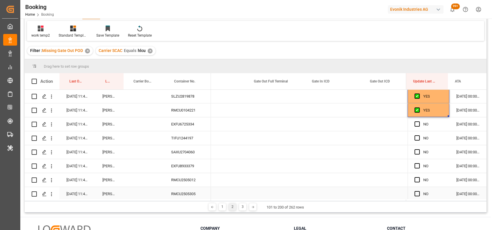
scroll to position [487, 0]
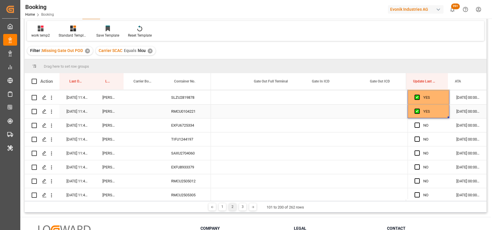
drag, startPoint x: 447, startPoint y: 116, endPoint x: 443, endPoint y: 179, distance: 63.1
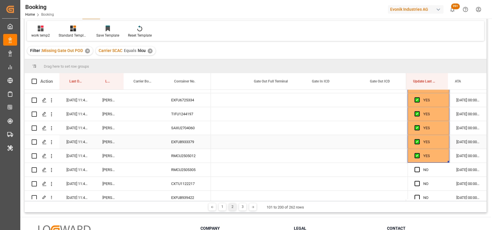
scroll to position [526, 0]
drag, startPoint x: 447, startPoint y: 147, endPoint x: 442, endPoint y: 195, distance: 47.6
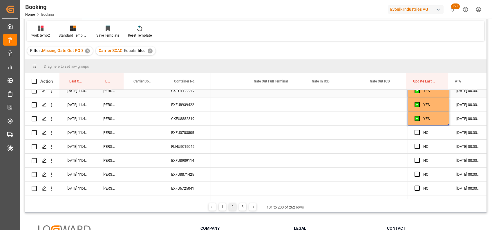
scroll to position [608, 0]
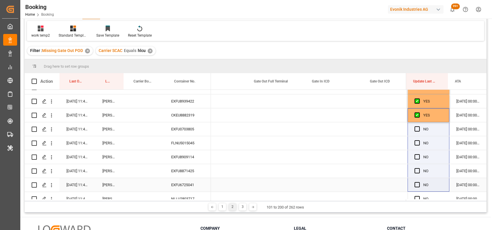
drag, startPoint x: 447, startPoint y: 118, endPoint x: 443, endPoint y: 194, distance: 75.8
click at [443, 194] on div "YES [DATE] 22:40:00 YES [DATE] 05:54:00 YES [DATE] 05:54:00 YES [DATE] 12:12:00…" at bounding box center [447, 177] width 79 height 1393
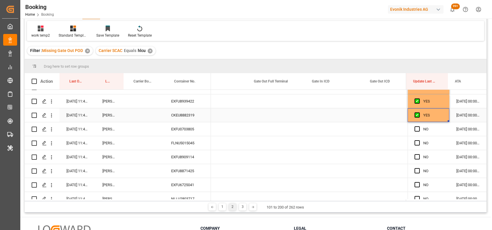
click at [440, 117] on div "YES" at bounding box center [432, 115] width 19 height 13
drag, startPoint x: 447, startPoint y: 120, endPoint x: 448, endPoint y: 204, distance: 83.6
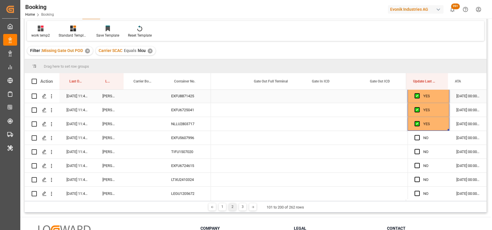
scroll to position [684, 0]
drag, startPoint x: 446, startPoint y: 127, endPoint x: 448, endPoint y: 183, distance: 56.0
click at [448, 183] on div "YES [DATE] 22:40:00 YES [DATE] 05:54:00 YES [DATE] 05:54:00 YES [DATE] 12:12:00…" at bounding box center [447, 102] width 79 height 1393
click at [442, 123] on div "YES" at bounding box center [429, 123] width 42 height 14
click at [447, 127] on div "YES" at bounding box center [429, 123] width 42 height 14
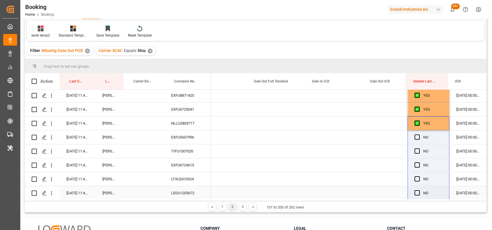
drag, startPoint x: 446, startPoint y: 128, endPoint x: 447, endPoint y: 196, distance: 68.5
click at [447, 196] on div "YES [DATE] 22:40:00 YES [DATE] 05:54:00 YES [DATE] 05:54:00 YES [DATE] 12:12:00…" at bounding box center [447, 102] width 79 height 1393
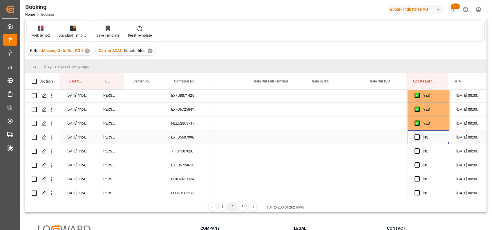
click at [416, 138] on span "Press SPACE to select this row." at bounding box center [417, 136] width 5 height 5
click at [419, 134] on input "Press SPACE to select this row." at bounding box center [419, 134] width 0 height 0
drag, startPoint x: 446, startPoint y: 142, endPoint x: 449, endPoint y: 204, distance: 61.6
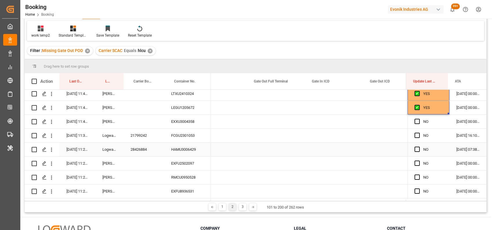
scroll to position [770, 0]
drag, startPoint x: 447, startPoint y: 112, endPoint x: 447, endPoint y: 192, distance: 79.2
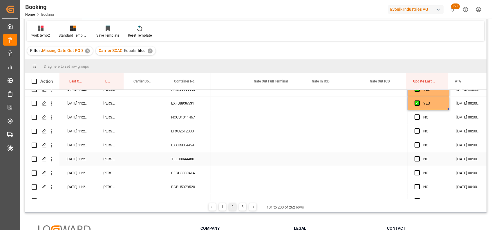
scroll to position [857, 0]
drag, startPoint x: 446, startPoint y: 108, endPoint x: 453, endPoint y: 191, distance: 83.3
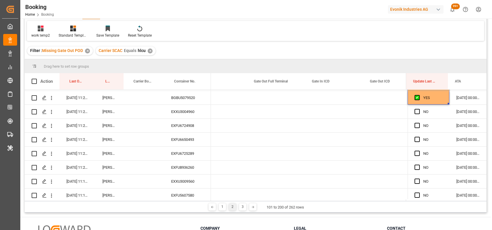
scroll to position [946, 0]
drag, startPoint x: 447, startPoint y: 103, endPoint x: 449, endPoint y: 188, distance: 85.6
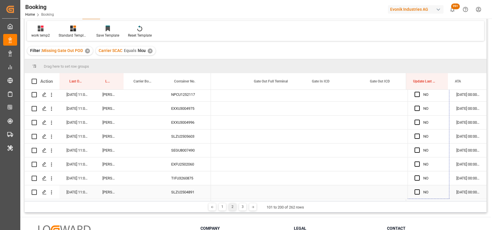
scroll to position [1285, 0]
drag, startPoint x: 447, startPoint y: 139, endPoint x: 425, endPoint y: 175, distance: 41.7
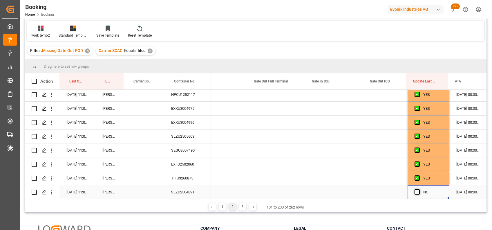
click at [417, 189] on span "Press SPACE to select this row." at bounding box center [417, 191] width 5 height 5
click at [419, 189] on input "Press SPACE to select this row." at bounding box center [419, 189] width 0 height 0
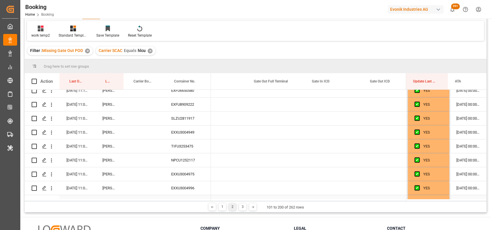
scroll to position [1216, 0]
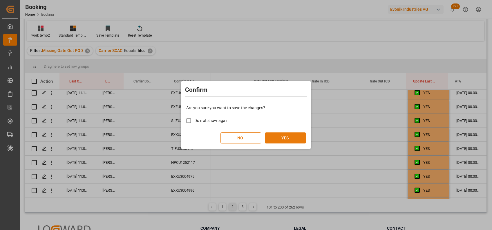
click at [297, 139] on button "YES" at bounding box center [285, 137] width 41 height 11
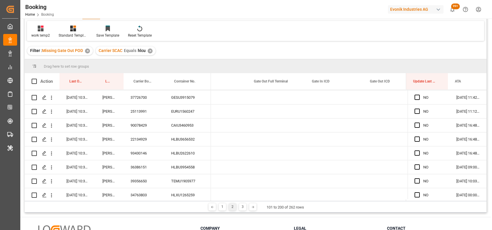
scroll to position [0, 0]
click at [245, 207] on div "3" at bounding box center [242, 206] width 7 height 7
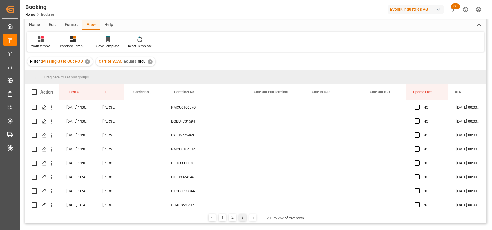
scroll to position [22, 0]
click at [410, 107] on div "NO" at bounding box center [429, 107] width 42 height 14
click at [415, 107] on span "Press SPACE to select this row." at bounding box center [417, 106] width 5 height 5
click at [419, 104] on input "Press SPACE to select this row." at bounding box center [419, 104] width 0 height 0
drag, startPoint x: 447, startPoint y: 112, endPoint x: 438, endPoint y: 222, distance: 110.1
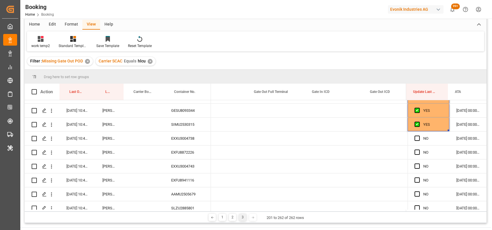
scroll to position [84, 0]
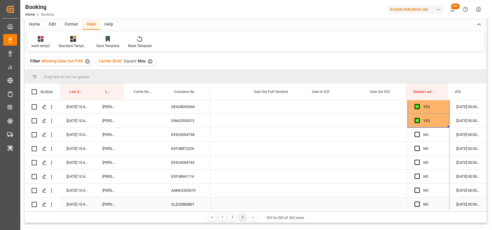
drag, startPoint x: 446, startPoint y: 125, endPoint x: 441, endPoint y: 250, distance: 124.3
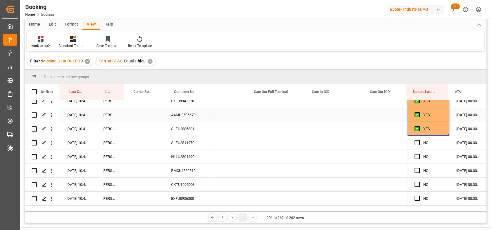
scroll to position [160, 0]
click at [415, 144] on div "Press SPACE to select this row." at bounding box center [419, 141] width 9 height 13
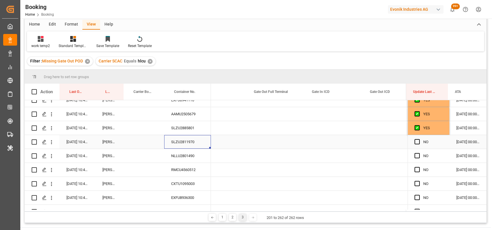
click at [182, 147] on div "SLZU2811970" at bounding box center [187, 142] width 47 height 14
click at [416, 141] on span "Press SPACE to select this row." at bounding box center [417, 141] width 5 height 5
click at [419, 139] on input "Press SPACE to select this row." at bounding box center [419, 139] width 0 height 0
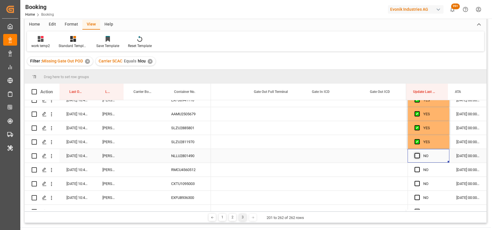
click at [417, 156] on span "Press SPACE to select this row." at bounding box center [417, 155] width 5 height 5
click at [419, 153] on input "Press SPACE to select this row." at bounding box center [419, 153] width 0 height 0
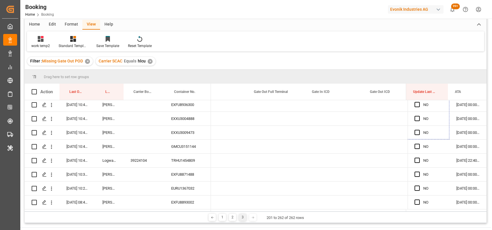
scroll to position [276, 0]
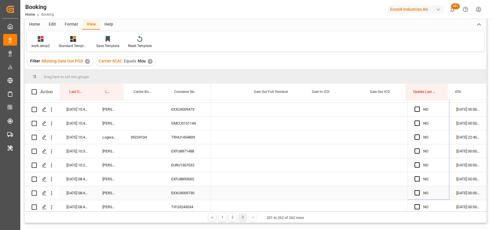
drag, startPoint x: 446, startPoint y: 161, endPoint x: 435, endPoint y: 199, distance: 39.8
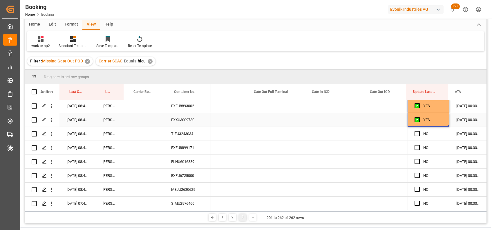
scroll to position [350, 0]
drag, startPoint x: 446, startPoint y: 125, endPoint x: 448, endPoint y: 227, distance: 101.3
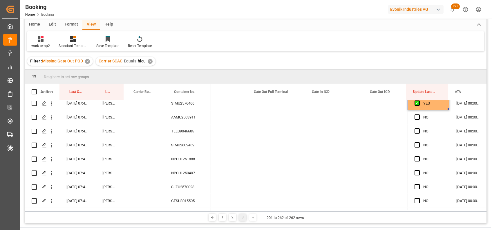
scroll to position [451, 0]
drag, startPoint x: 446, startPoint y: 108, endPoint x: 446, endPoint y: 179, distance: 71.1
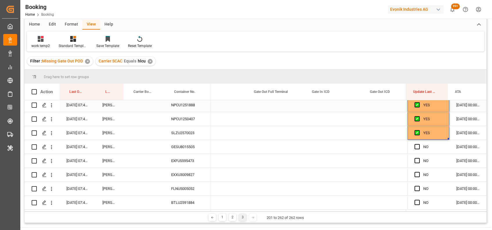
scroll to position [504, 0]
click at [415, 145] on span "Press SPACE to select this row." at bounding box center [417, 145] width 5 height 5
click at [419, 143] on input "Press SPACE to select this row." at bounding box center [419, 143] width 0 height 0
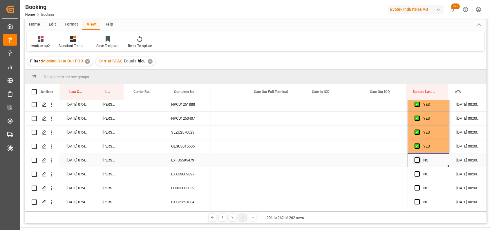
click at [416, 160] on span "Press SPACE to select this row." at bounding box center [417, 159] width 5 height 5
click at [419, 157] on input "Press SPACE to select this row." at bounding box center [419, 157] width 0 height 0
click at [203, 181] on div "FLNU5005052" at bounding box center [187, 188] width 47 height 14
click at [415, 174] on span "Press SPACE to select this row." at bounding box center [417, 173] width 5 height 5
click at [419, 171] on input "Press SPACE to select this row." at bounding box center [419, 171] width 0 height 0
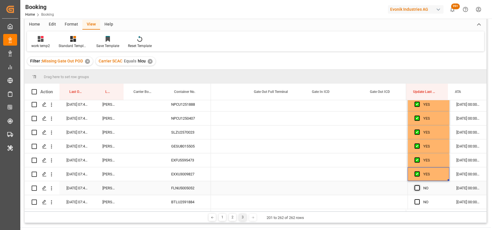
click at [416, 188] on span "Press SPACE to select this row." at bounding box center [417, 187] width 5 height 5
click at [419, 185] on input "Press SPACE to select this row." at bounding box center [419, 185] width 0 height 0
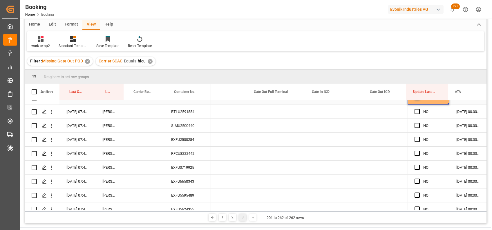
scroll to position [590, 0]
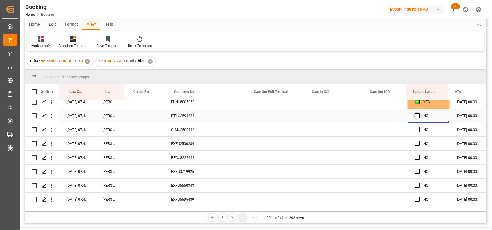
click at [415, 117] on span "Press SPACE to select this row." at bounding box center [417, 115] width 5 height 5
click at [419, 113] on input "Press SPACE to select this row." at bounding box center [419, 113] width 0 height 0
drag, startPoint x: 447, startPoint y: 121, endPoint x: 446, endPoint y: 190, distance: 69.1
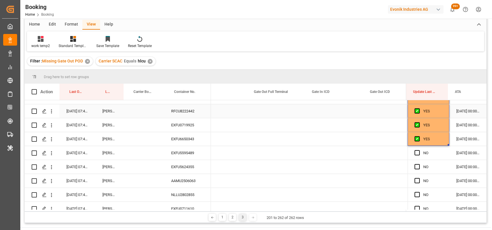
scroll to position [639, 0]
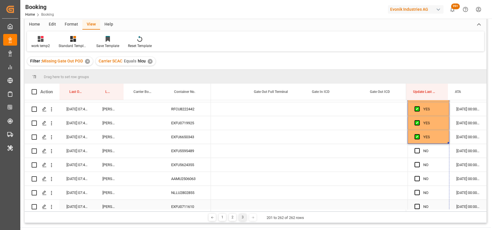
drag, startPoint x: 447, startPoint y: 142, endPoint x: 445, endPoint y: 209, distance: 66.5
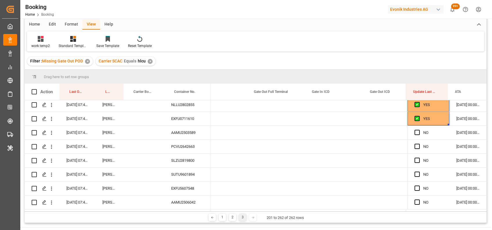
scroll to position [730, 0]
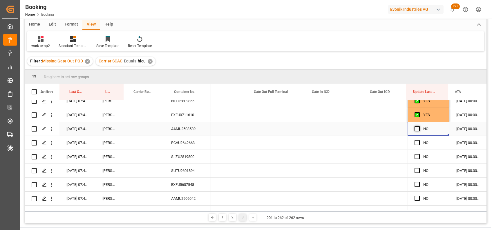
click at [415, 129] on span "Press SPACE to select this row." at bounding box center [417, 128] width 5 height 5
click at [419, 126] on input "Press SPACE to select this row." at bounding box center [419, 126] width 0 height 0
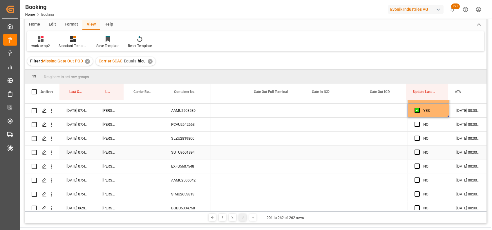
scroll to position [749, 0]
drag, startPoint x: 446, startPoint y: 116, endPoint x: 439, endPoint y: 201, distance: 85.3
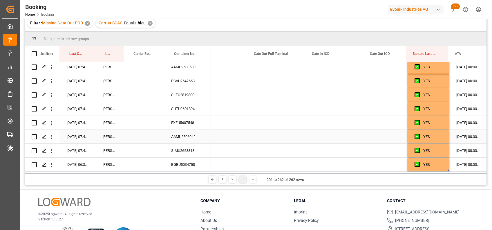
scroll to position [64, 0]
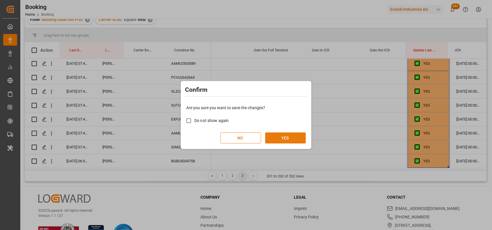
click at [291, 139] on button "YES" at bounding box center [285, 137] width 41 height 11
